Goal: Task Accomplishment & Management: Complete application form

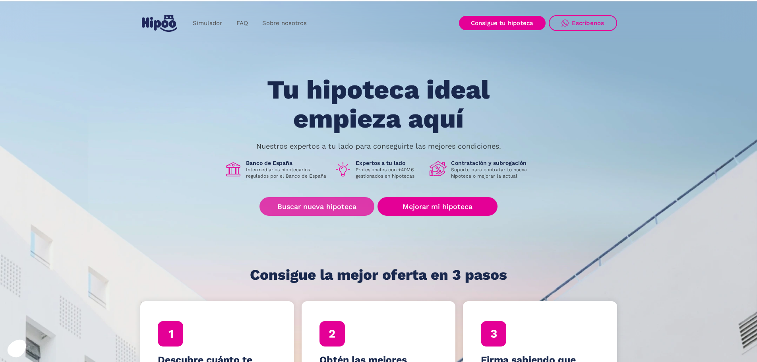
click at [299, 206] on link "Buscar nueva hipoteca" at bounding box center [317, 206] width 115 height 19
click at [314, 209] on link "Buscar nueva hipoteca" at bounding box center [317, 206] width 115 height 19
